Goal: Task Accomplishment & Management: Complete application form

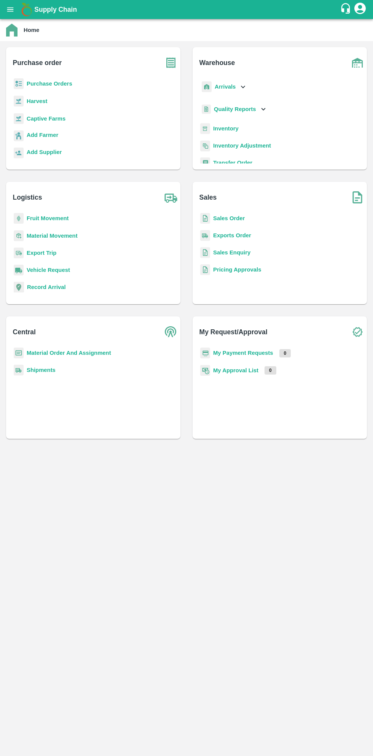
click at [63, 68] on h6 "Purchase order" at bounding box center [96, 59] width 167 height 25
click at [48, 84] on b "Purchase Orders" at bounding box center [50, 84] width 46 height 6
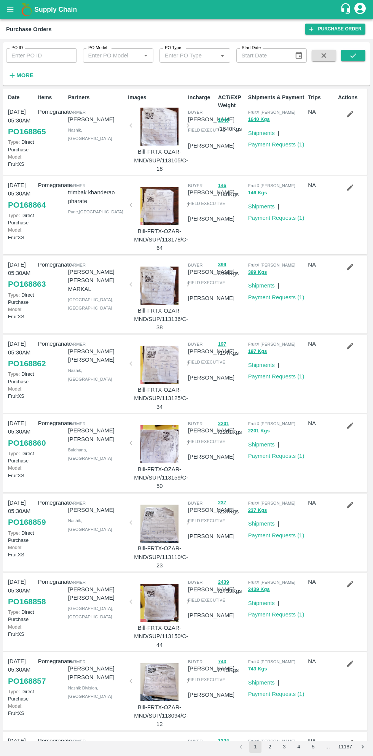
click at [32, 76] on button "More" at bounding box center [20, 75] width 29 height 13
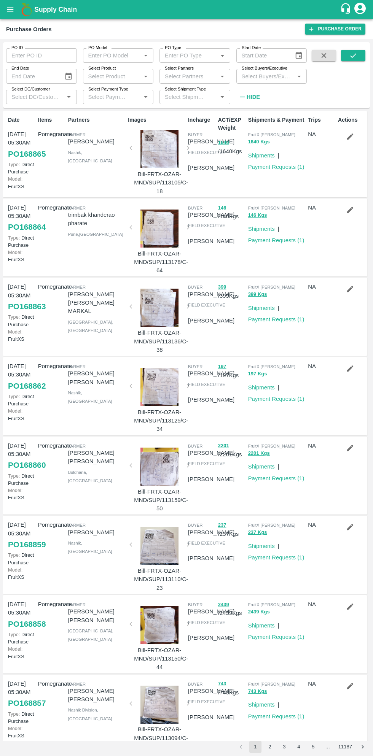
click at [268, 79] on input "Select Buyers/Executive" at bounding box center [265, 76] width 54 height 10
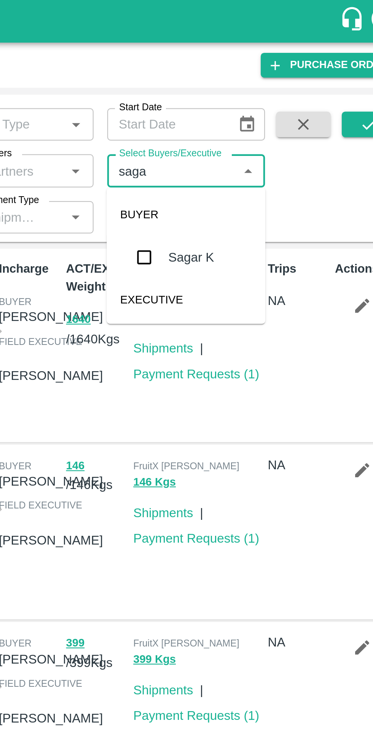
type input "sagar"
click at [255, 113] on input "checkbox" at bounding box center [252, 114] width 15 height 15
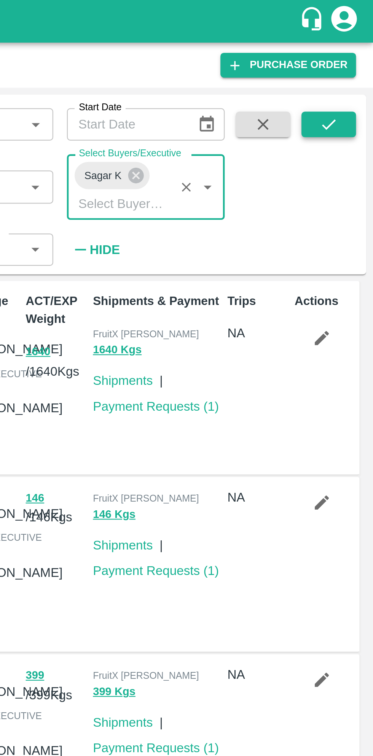
click at [355, 61] on button "submit" at bounding box center [353, 55] width 24 height 11
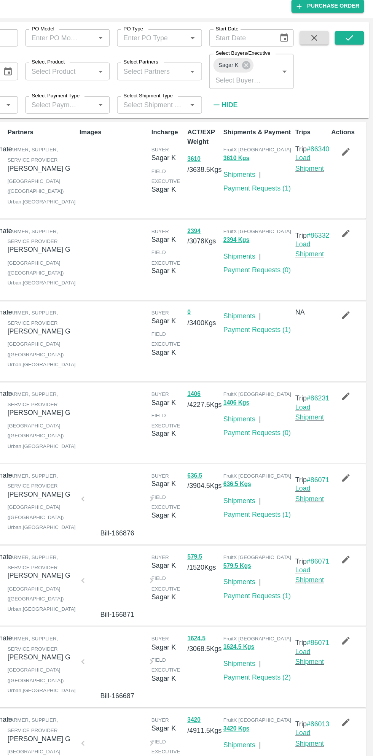
click at [343, 152] on button "button" at bounding box center [350, 150] width 24 height 13
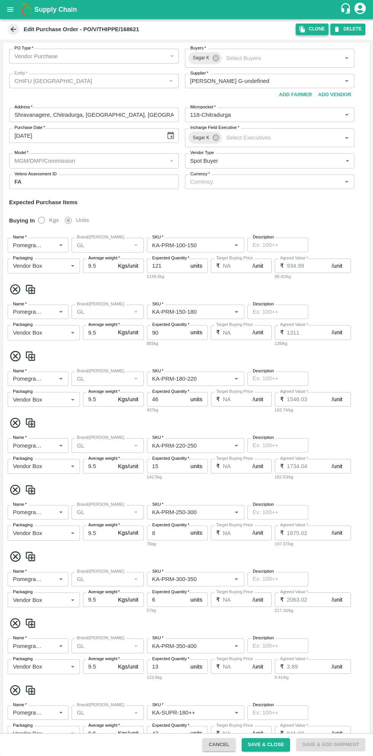
click at [305, 29] on icon "button" at bounding box center [301, 29] width 5 height 6
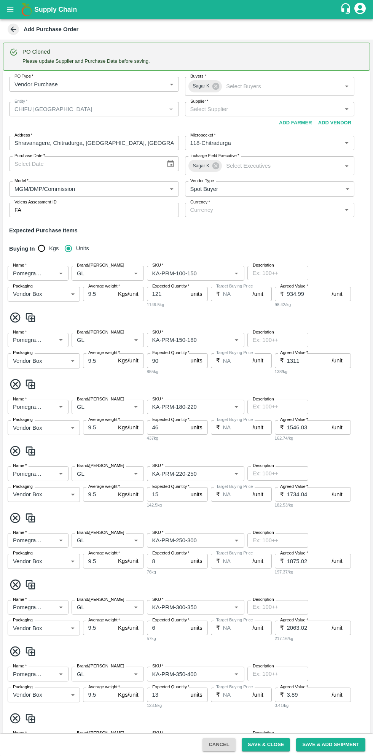
click at [344, 109] on icon "Open" at bounding box center [345, 109] width 3 height 2
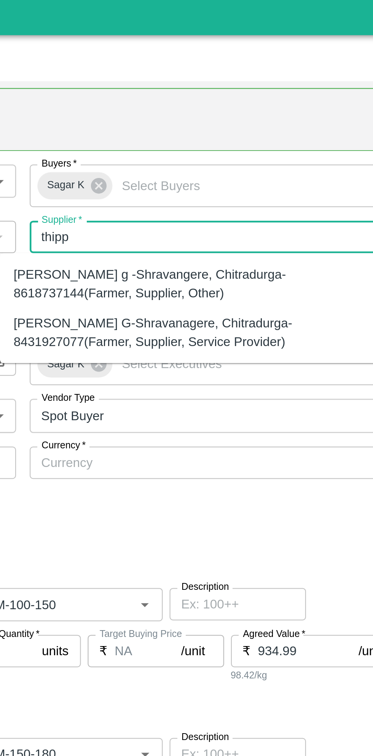
click at [260, 155] on div "[PERSON_NAME] G-Shravanagere, Chitradurga-8431927077(Farmer, Supplier, Service …" at bounding box center [256, 151] width 157 height 17
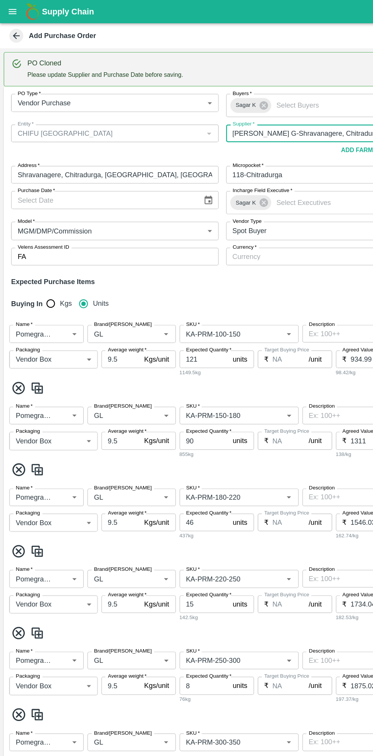
type input "[PERSON_NAME] G-Shravanagere, Chitradurga-8431927077(Farmer, Supplier, Service …"
click at [170, 160] on icon "Choose date" at bounding box center [170, 163] width 6 height 7
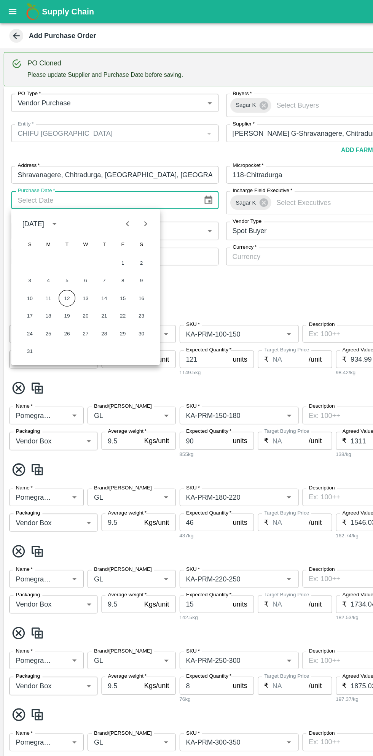
click at [55, 244] on button "12" at bounding box center [55, 244] width 14 height 14
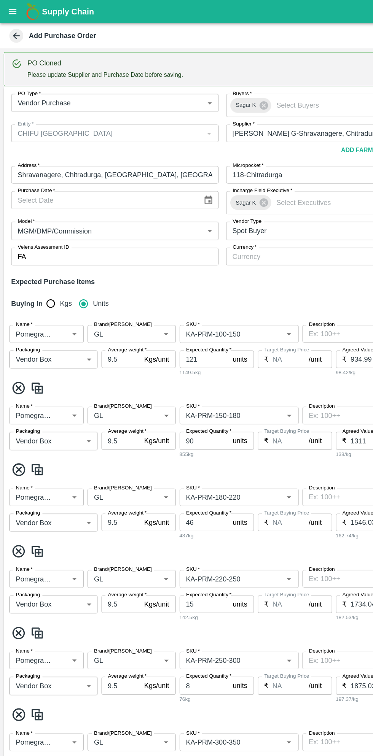
type input "[DATE]"
click at [202, 245] on div "Buying In Kgs Units" at bounding box center [186, 249] width 367 height 22
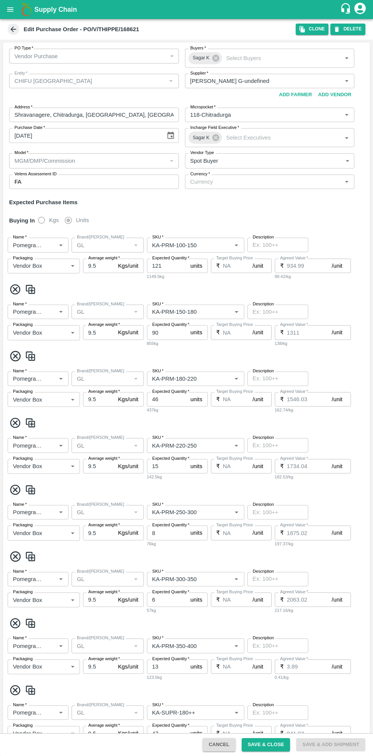
type input "CHIFU [GEOGRAPHIC_DATA]"
type input "[PERSON_NAME] G-undefined"
type input "118-Chitradurga"
type input "Pomegranate"
type input "GL"
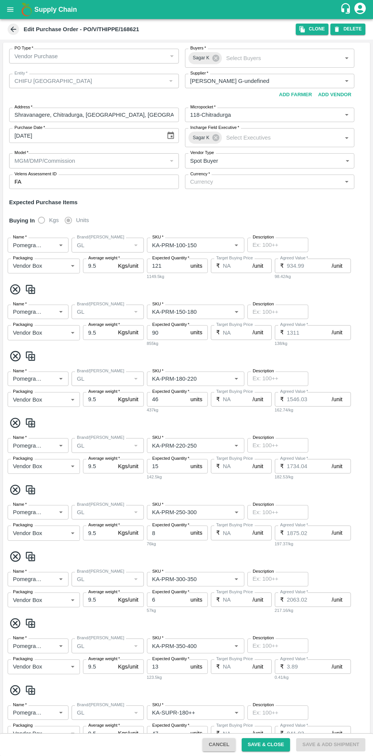
type input "KA-PRM-100-150"
type input "NA"
type input "Pomegranate"
type input "GL"
type input "KA-PRM-150-180"
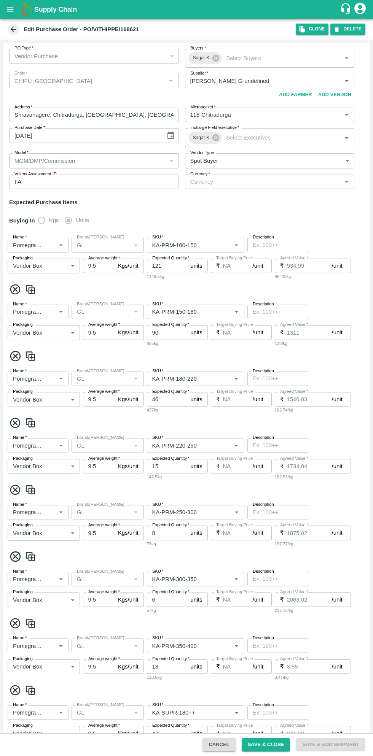
type input "NA"
type input "Pomegranate"
type input "GL"
type input "KA-PRM-180-220"
type input "NA"
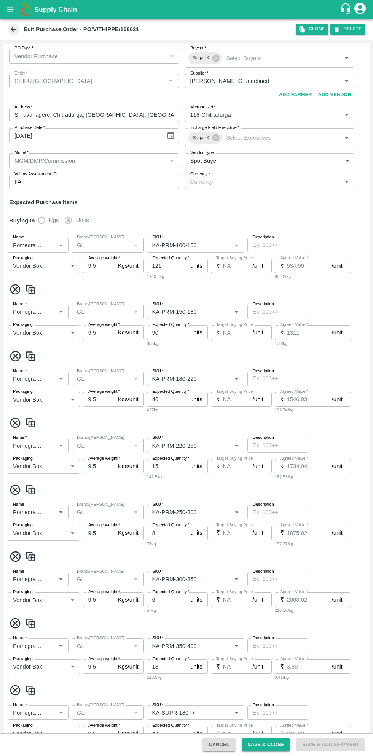
type input "Pomegranate"
type input "GL"
type input "KA-PRM-220-250"
type input "NA"
type input "Pomegranate"
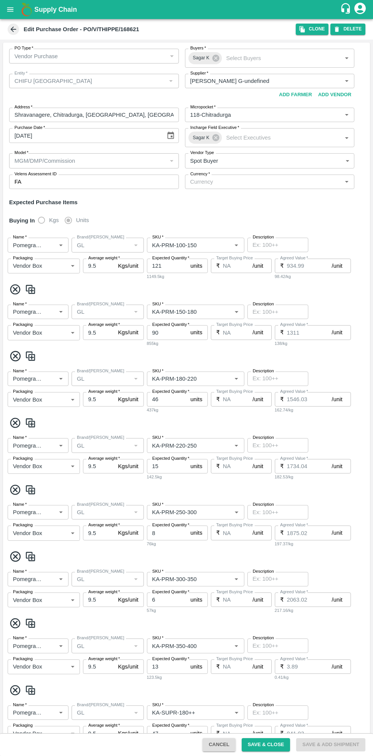
type input "GL"
type input "KA-PRM-250-300"
type input "NA"
type input "Pomegranate"
type input "GL"
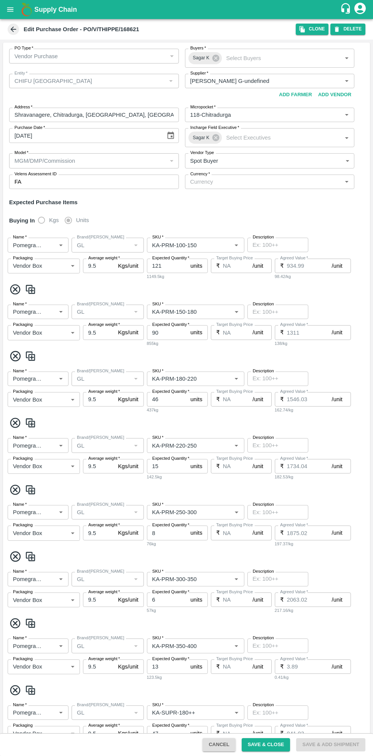
type input "KA-PRM-300-350"
type input "NA"
type input "Pomegranate"
type input "GL"
type input "KA-PRM-350-400"
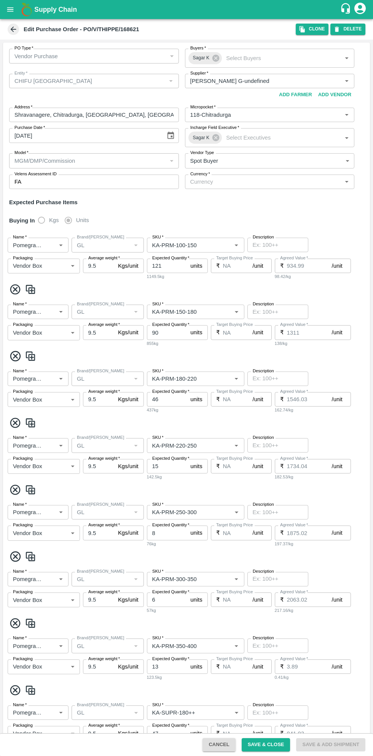
type input "NA"
type input "Pomegranate"
type input "GL"
type input "KA-SUPR-180++"
type input "NA"
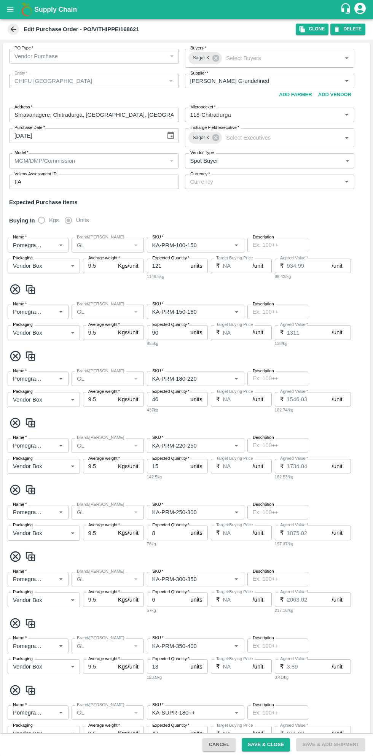
type input "Pomegranate"
type input "GL"
type input "KA-SUPR-100++"
type input "NA"
type input "Pomegranate"
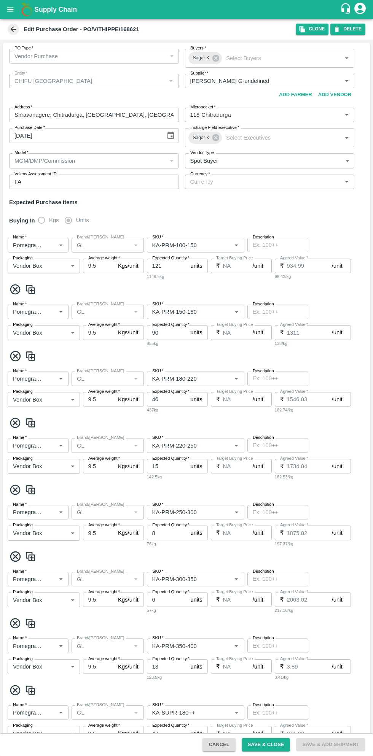
type input "GL"
type input "KA-Loose A"
type input "NA"
type input "Pomegranate"
type input "GL"
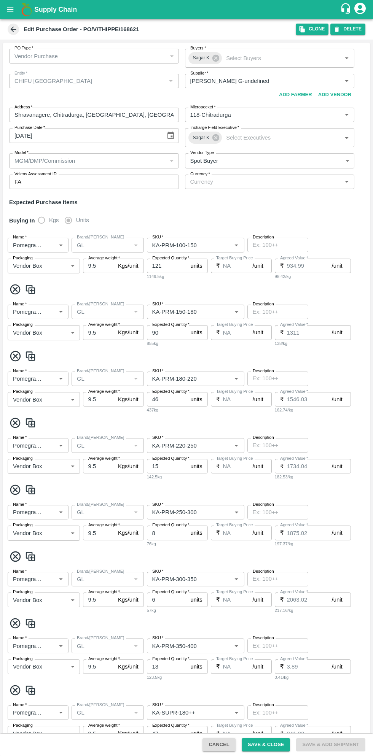
type input "KA-Green"
type input "NA"
type input "Pomegranate"
type input "GL"
type input "KA-PRM-180++"
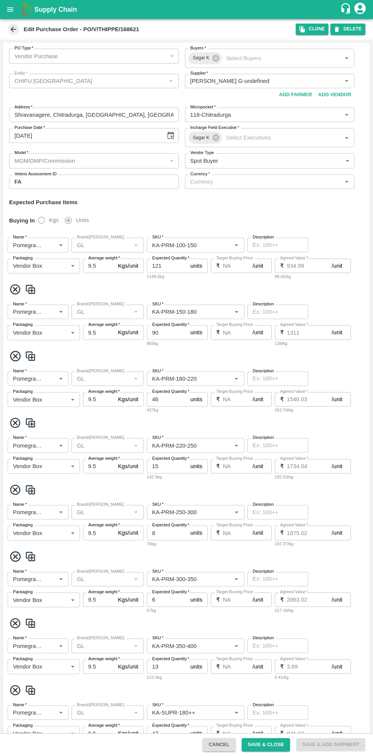
type input "NA"
type input "Pomegranate"
type input "GL"
type input "KA-Damage Fruit"
type input "NA"
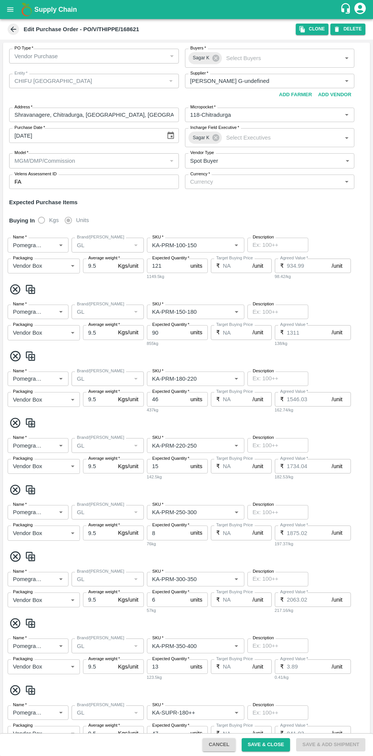
type input "Pomegranate"
type input "GL"
type input "KA-Loose B"
type input "NA"
click at [330, 181] on input "Currency   *" at bounding box center [263, 182] width 152 height 10
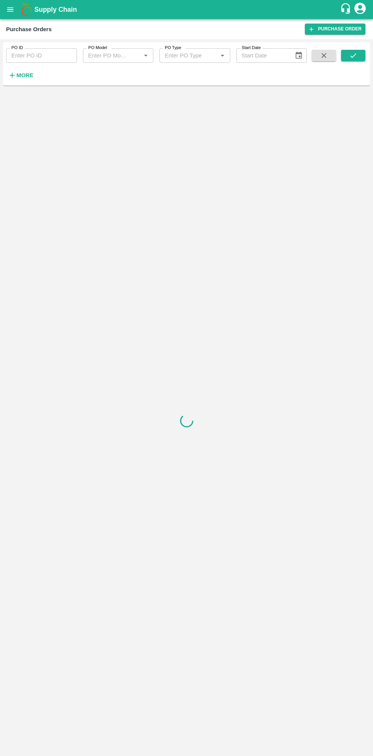
click at [33, 75] on button "More" at bounding box center [20, 75] width 29 height 13
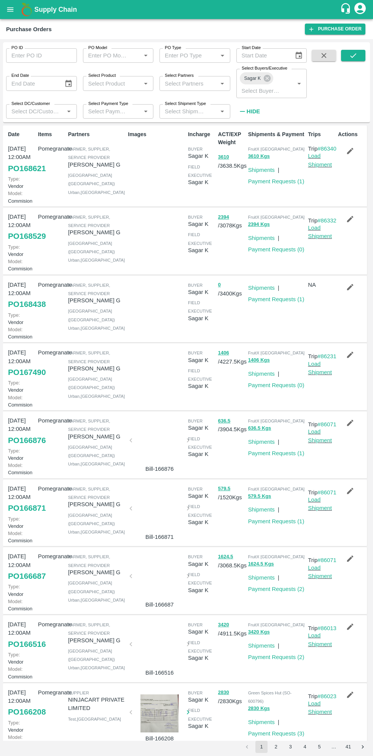
click at [346, 154] on icon "button" at bounding box center [350, 151] width 8 height 8
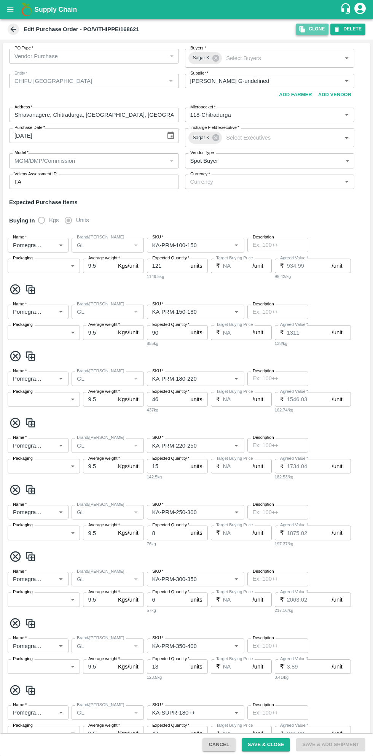
click at [311, 30] on button "Clone" at bounding box center [311, 29] width 33 height 11
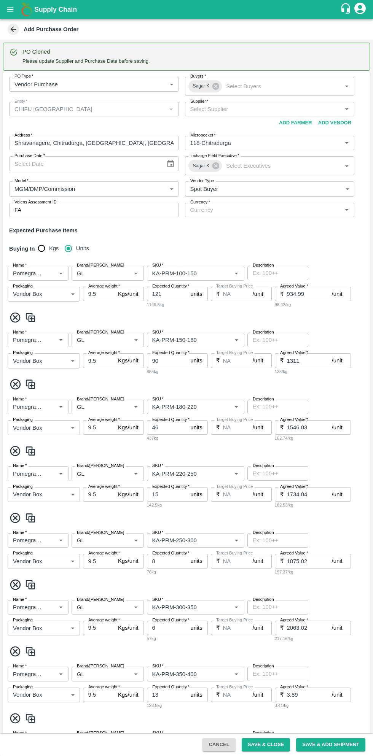
click at [252, 109] on input "Supplier   *" at bounding box center [263, 109] width 152 height 10
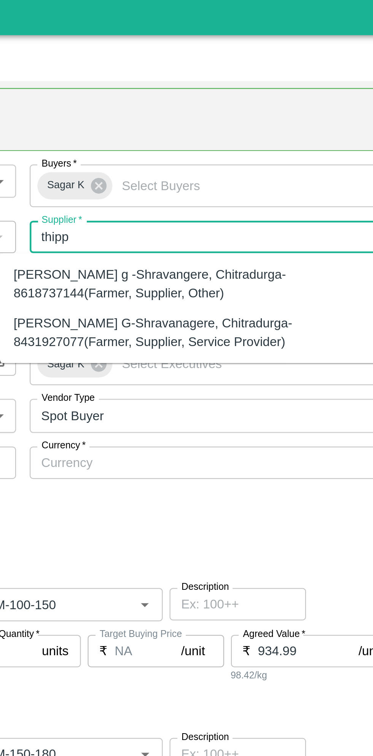
click at [268, 154] on div "[PERSON_NAME] G-Shravanagere, Chitradurga-8431927077(Farmer, Supplier, Service …" at bounding box center [256, 151] width 157 height 17
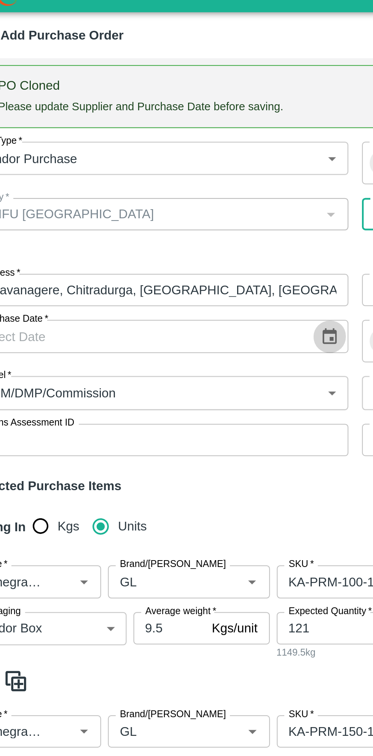
type input "[PERSON_NAME] G-Shravanagere, Chitradurga-8431927077(Farmer, Supplier, Service …"
click at [168, 164] on icon "Choose date" at bounding box center [170, 164] width 8 height 8
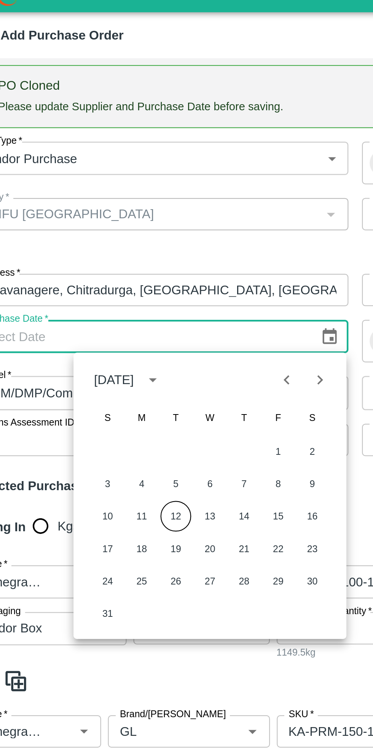
click at [102, 244] on button "12" at bounding box center [102, 244] width 14 height 14
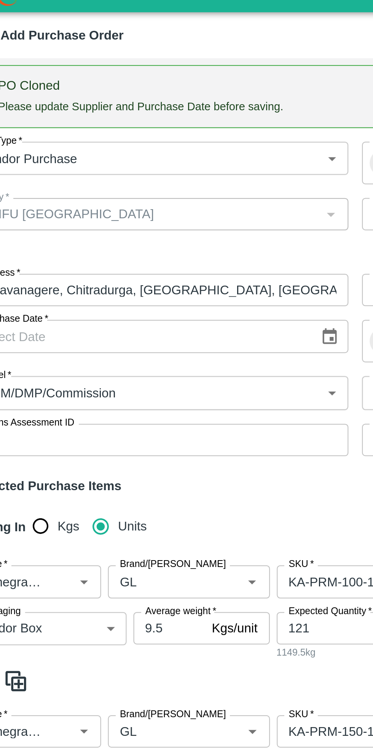
type input "[DATE]"
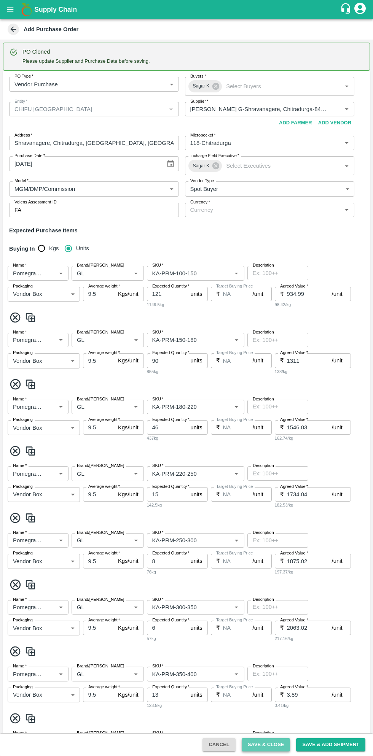
click at [274, 744] on button "Save & Close" at bounding box center [265, 744] width 49 height 13
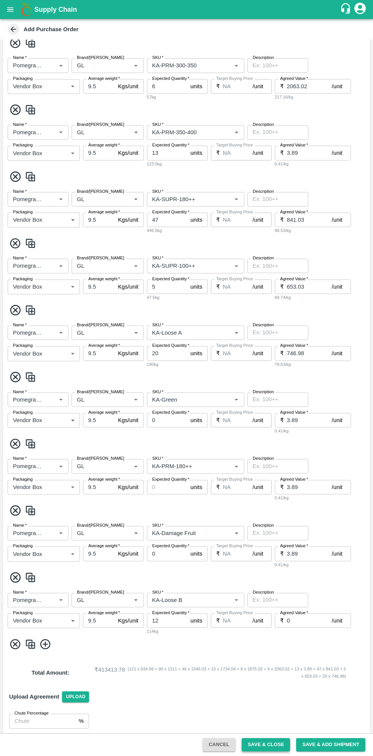
scroll to position [68, 0]
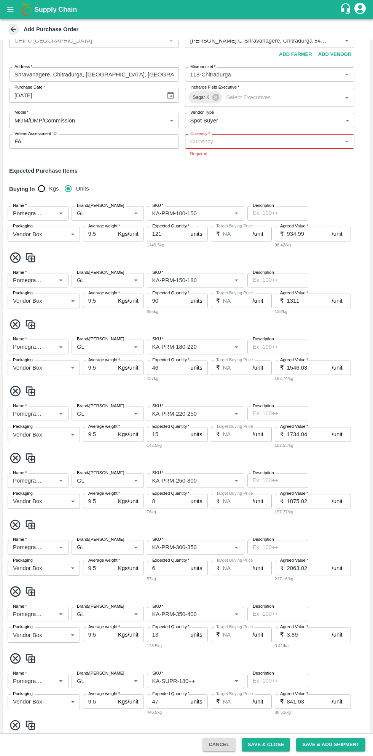
click at [319, 142] on input "Currency   *" at bounding box center [263, 141] width 152 height 10
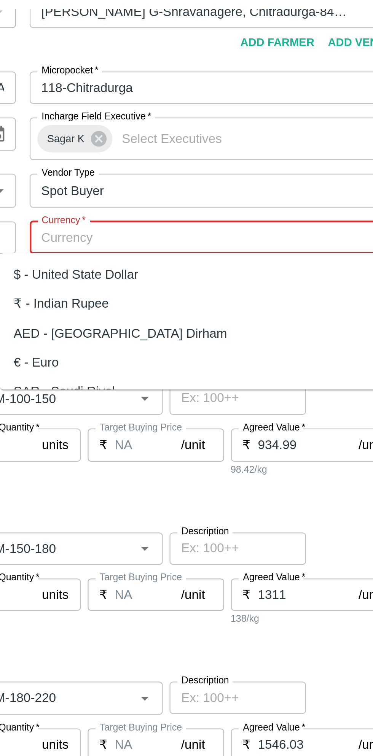
click at [208, 172] on div "₹ - Indian Rupee" at bounding box center [199, 171] width 43 height 8
type input "₹ - Indian Rupee"
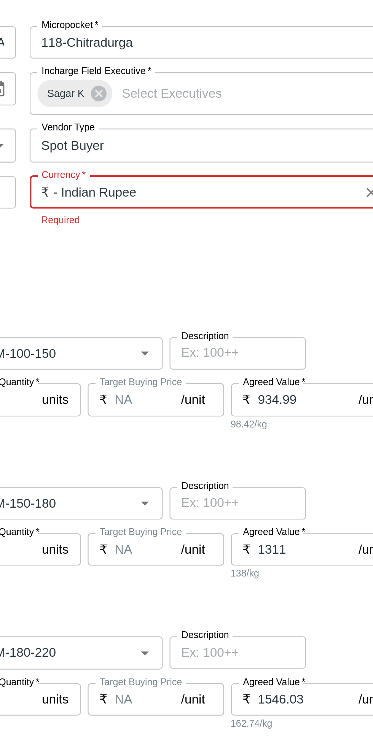
scroll to position [554, 0]
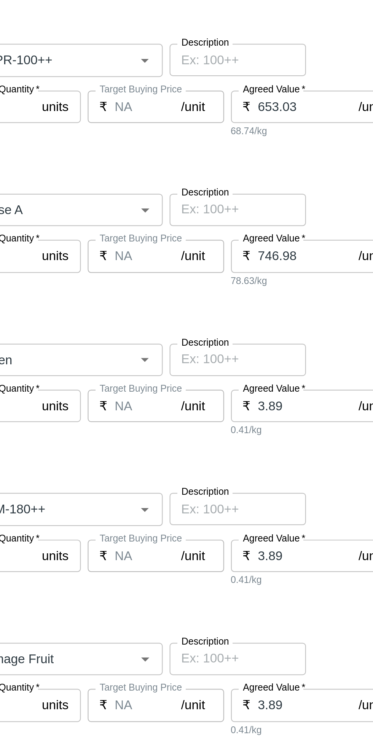
click at [273, 743] on button "Save & Close" at bounding box center [265, 744] width 49 height 13
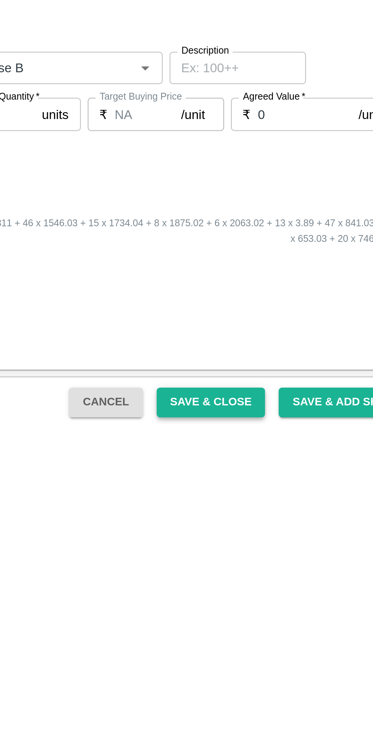
scroll to position [546, 0]
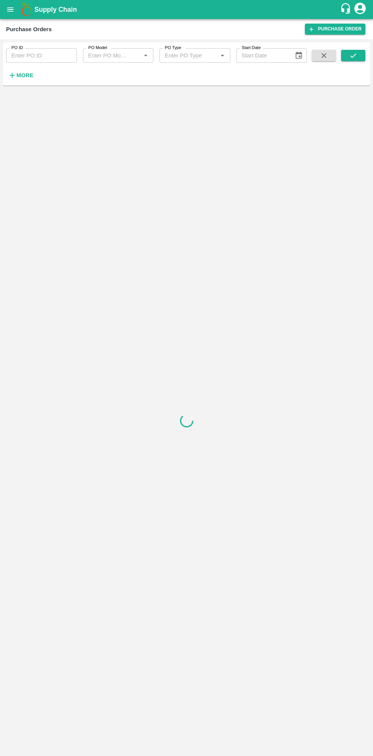
click at [30, 75] on strong "More" at bounding box center [24, 75] width 17 height 6
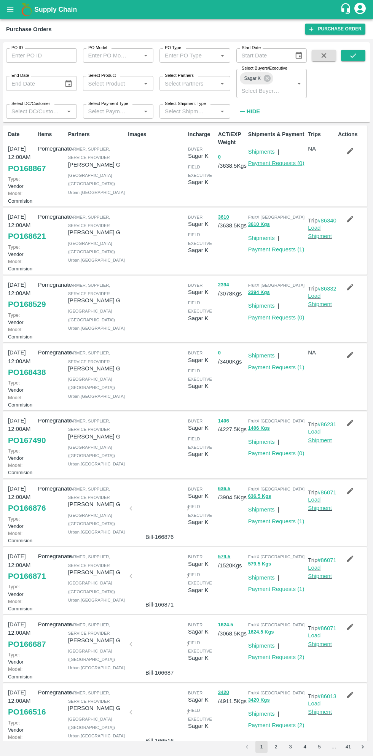
click at [279, 165] on link "Payment Requests ( 0 )" at bounding box center [276, 163] width 56 height 6
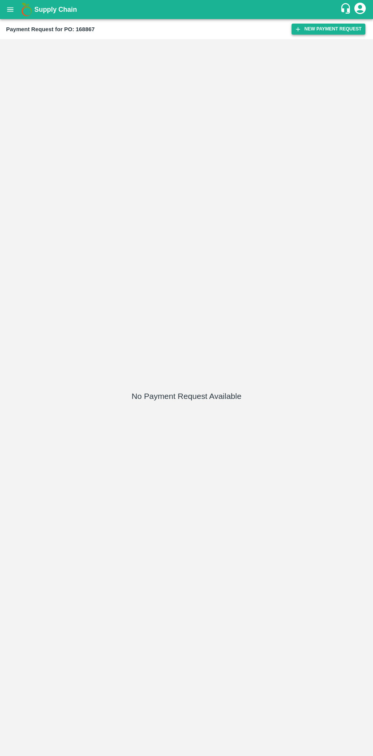
click at [325, 31] on button "New Payment Request" at bounding box center [328, 29] width 74 height 11
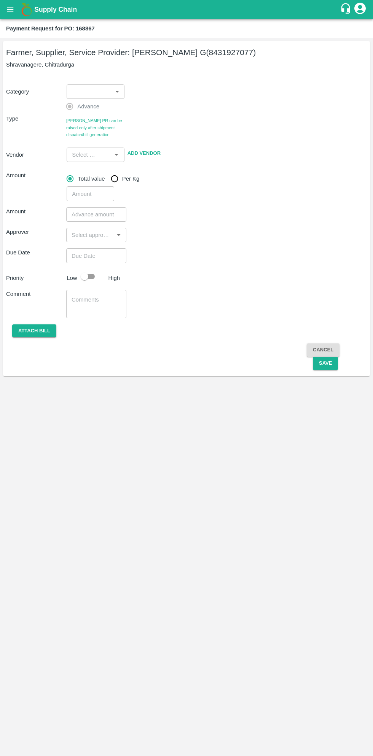
click at [102, 86] on body "Supply Chain Payment Request for PO: 168867 Farmer, Supplier, Service Provider:…" at bounding box center [186, 378] width 373 height 756
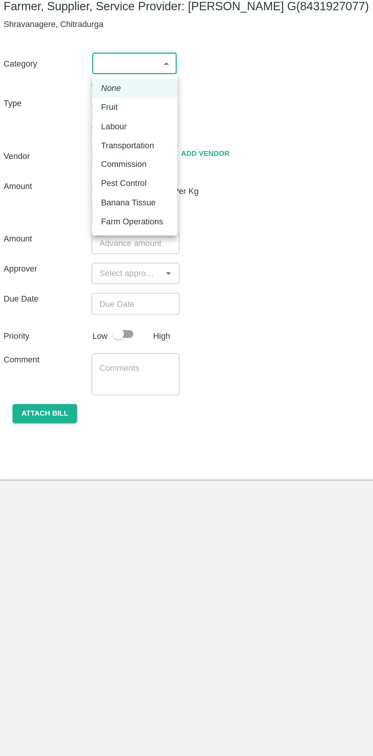
click at [83, 120] on p "Fruit" at bounding box center [78, 121] width 11 height 8
type input "1"
type input "Thippeswamy G - 8431927077(Farmer, Supplier, Service Provider)"
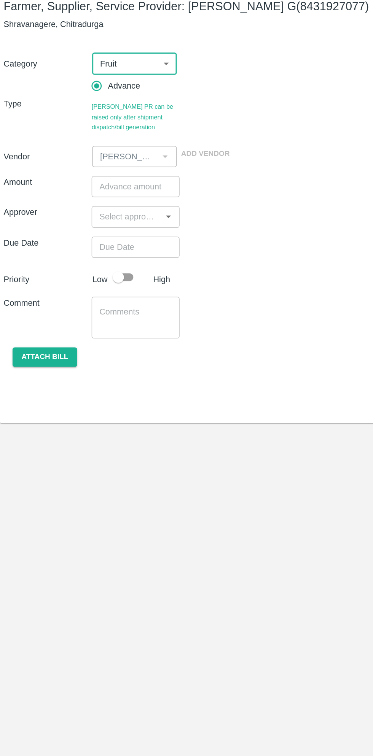
click at [97, 176] on input "number" at bounding box center [96, 175] width 60 height 14
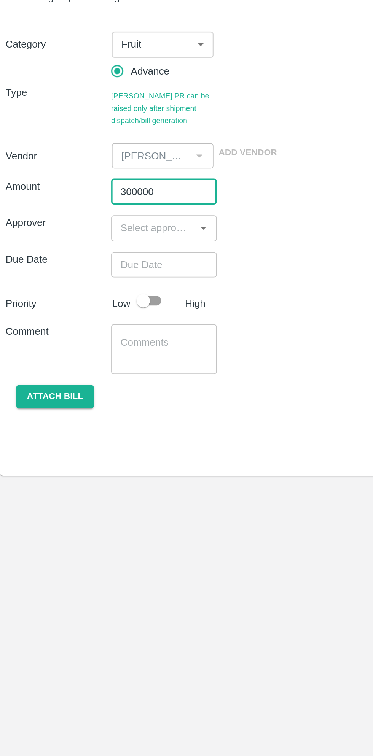
type input "300000"
click at [94, 194] on input "input" at bounding box center [89, 196] width 43 height 10
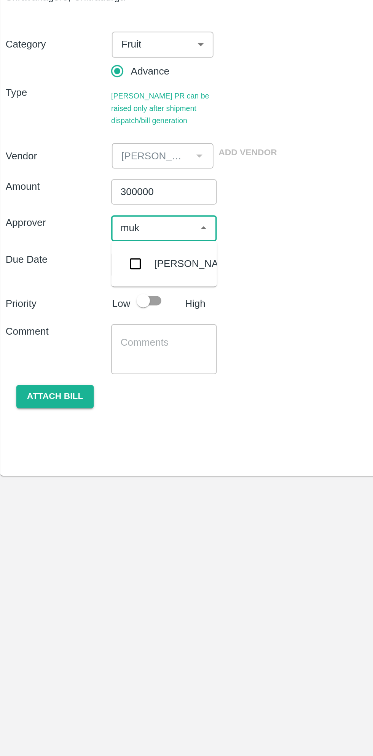
type input "muku"
click at [81, 220] on input "checkbox" at bounding box center [79, 216] width 15 height 15
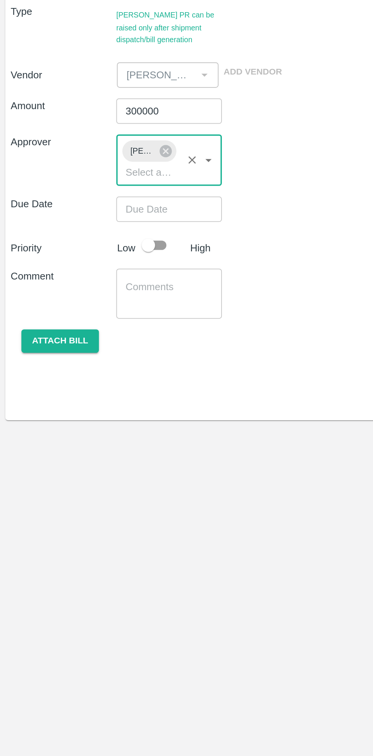
click at [106, 236] on input "Choose date" at bounding box center [93, 231] width 55 height 14
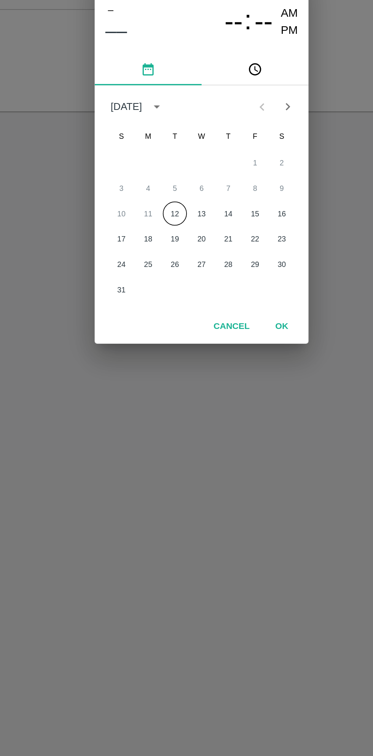
click at [172, 410] on button "12" at bounding box center [171, 410] width 14 height 14
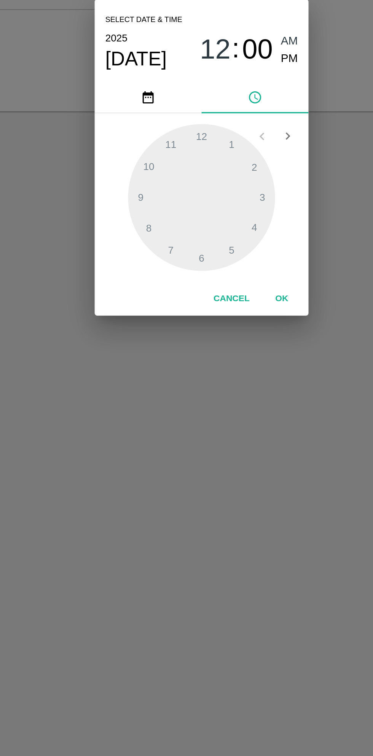
click at [236, 321] on span "PM" at bounding box center [237, 322] width 10 height 10
click at [188, 369] on div at bounding box center [186, 401] width 84 height 84
click at [168, 434] on div at bounding box center [186, 401] width 84 height 84
type input "12/08/2025 12:35 PM"
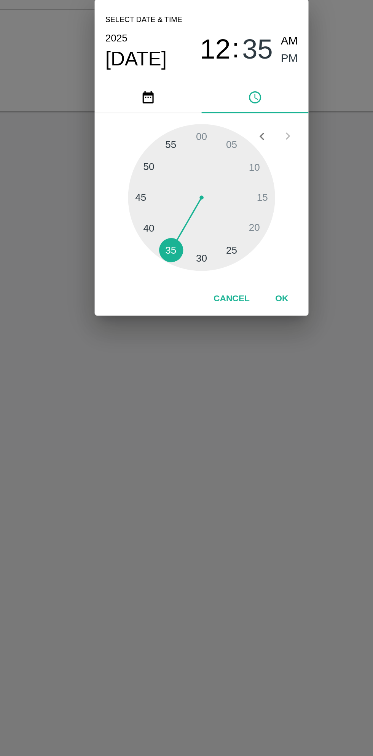
click at [236, 458] on button "OK" at bounding box center [232, 458] width 24 height 13
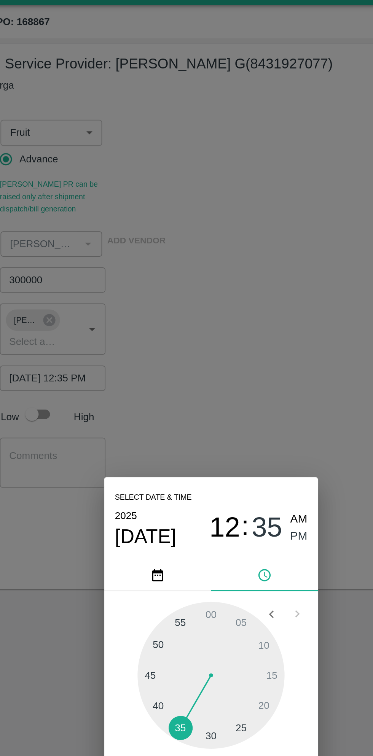
scroll to position [0, 6]
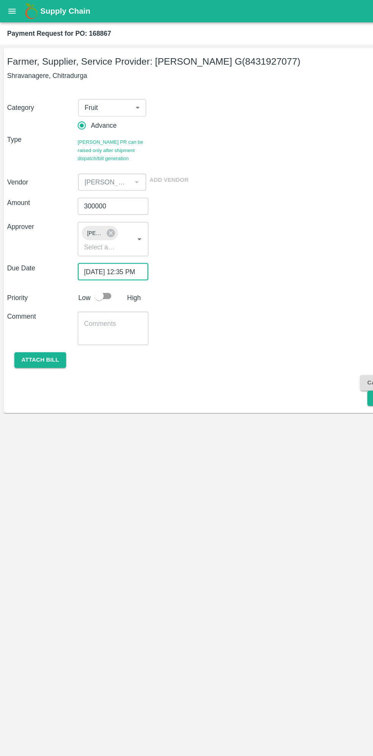
click at [88, 251] on input "checkbox" at bounding box center [84, 252] width 43 height 14
checkbox input "true"
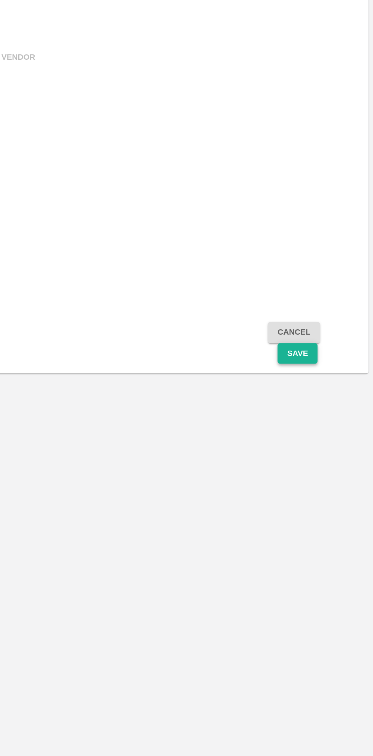
click at [332, 344] on button "Save" at bounding box center [325, 339] width 25 height 13
